Goal: Navigation & Orientation: Find specific page/section

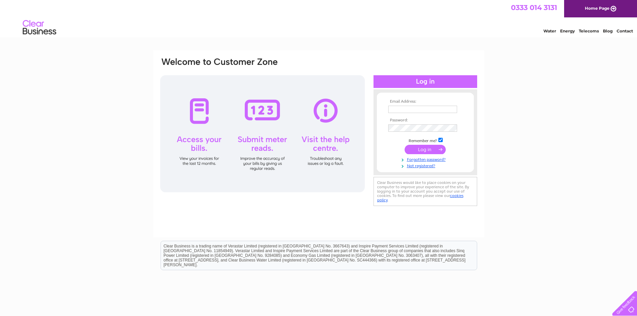
type input "[DOMAIN_NAME][EMAIL_ADDRESS][DOMAIN_NAME]"
click at [423, 147] on input "submit" at bounding box center [424, 149] width 41 height 9
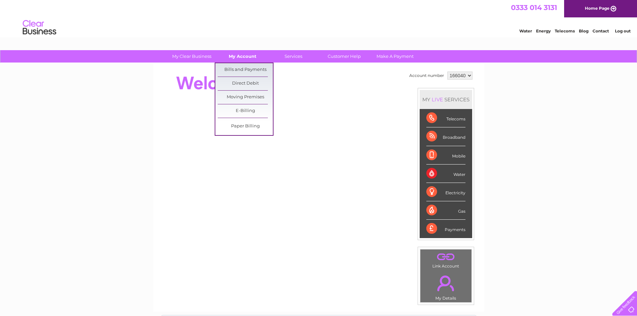
click at [239, 56] on link "My Account" at bounding box center [242, 56] width 55 height 12
click at [239, 69] on link "Bills and Payments" at bounding box center [245, 69] width 55 height 13
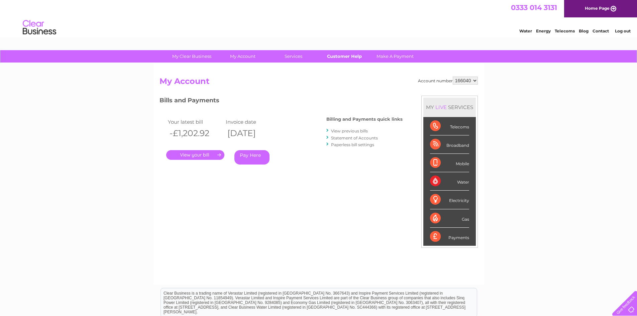
click at [351, 55] on link "Customer Help" at bounding box center [344, 56] width 55 height 12
